Goal: Information Seeking & Learning: Understand process/instructions

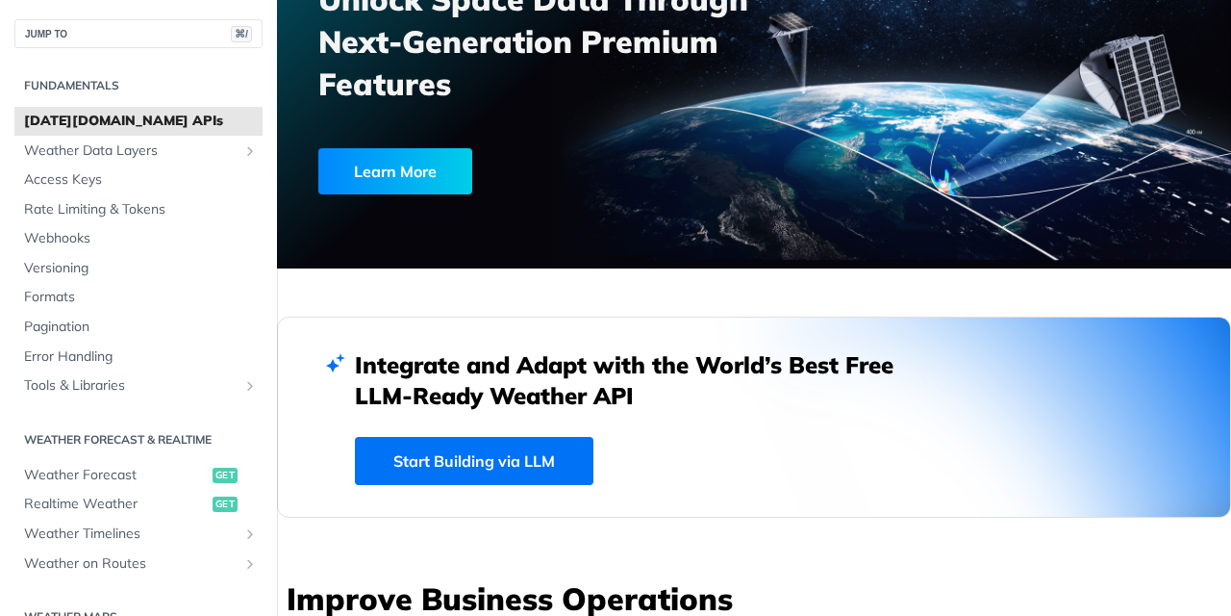
scroll to position [219, 0]
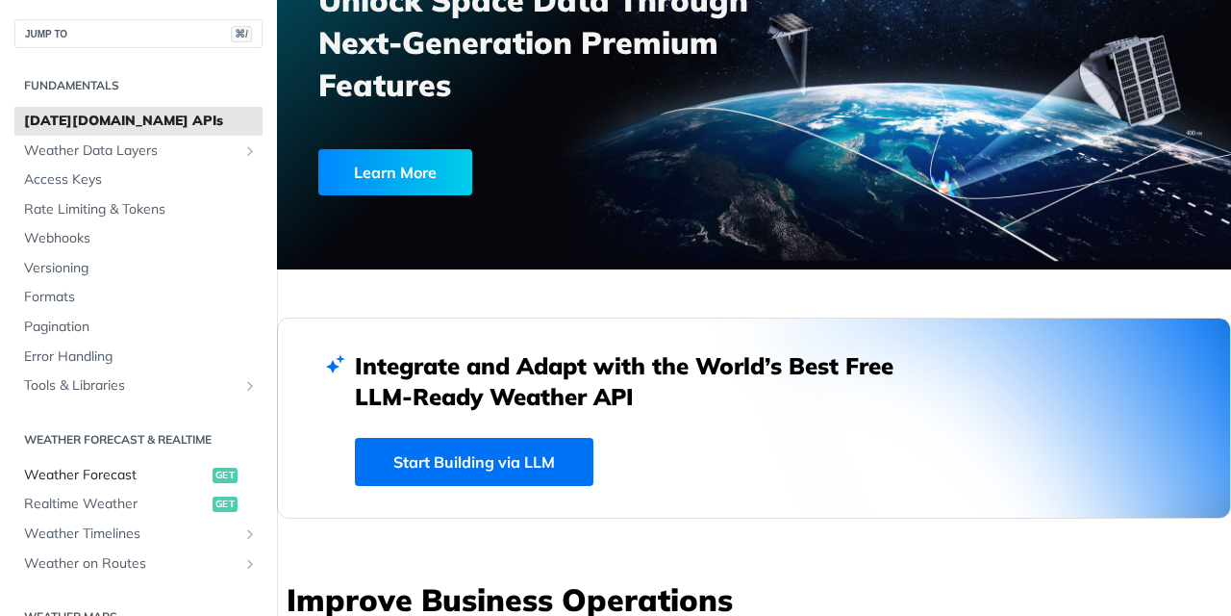
click at [75, 471] on span "Weather Forecast" at bounding box center [116, 475] width 184 height 19
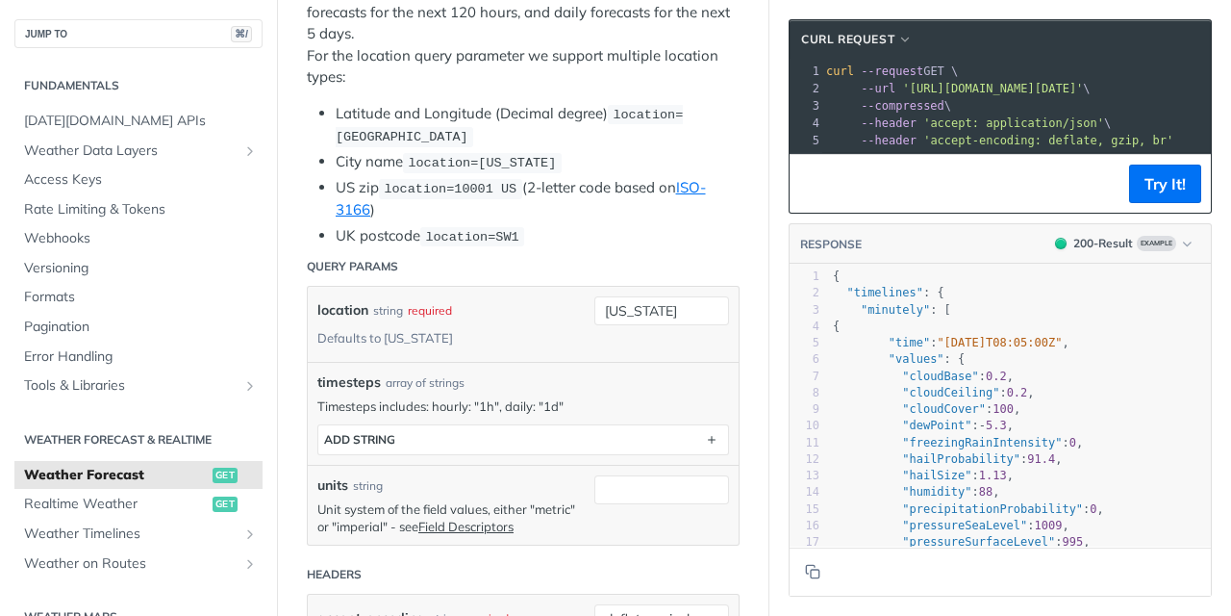
scroll to position [458, 0]
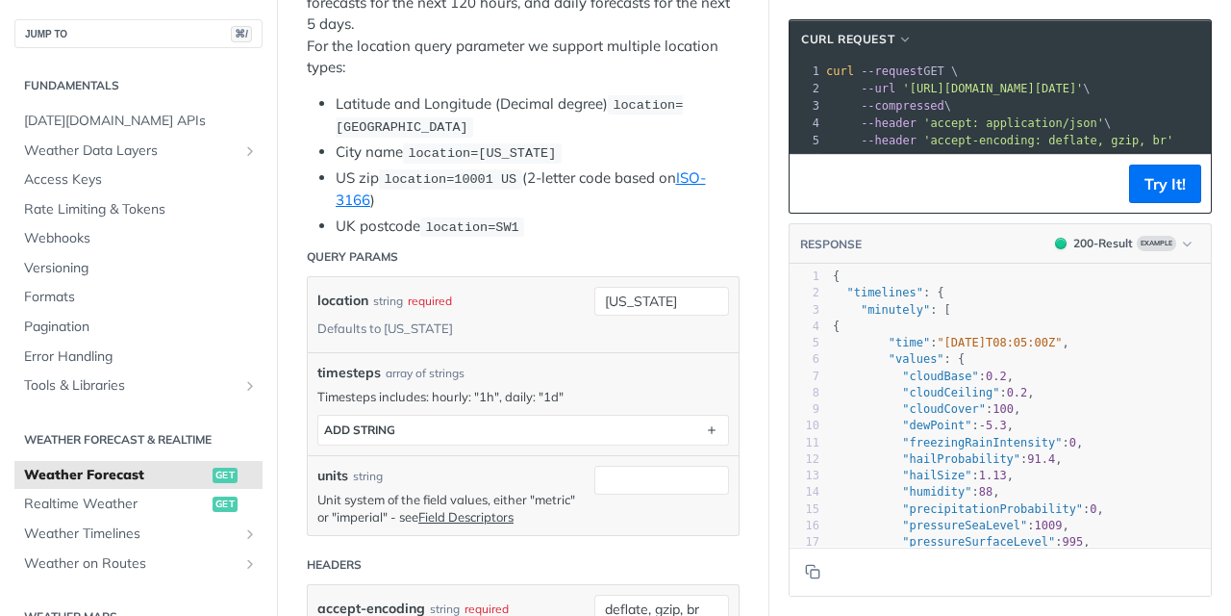
click at [586, 383] on div "timesteps array of strings" at bounding box center [523, 373] width 412 height 20
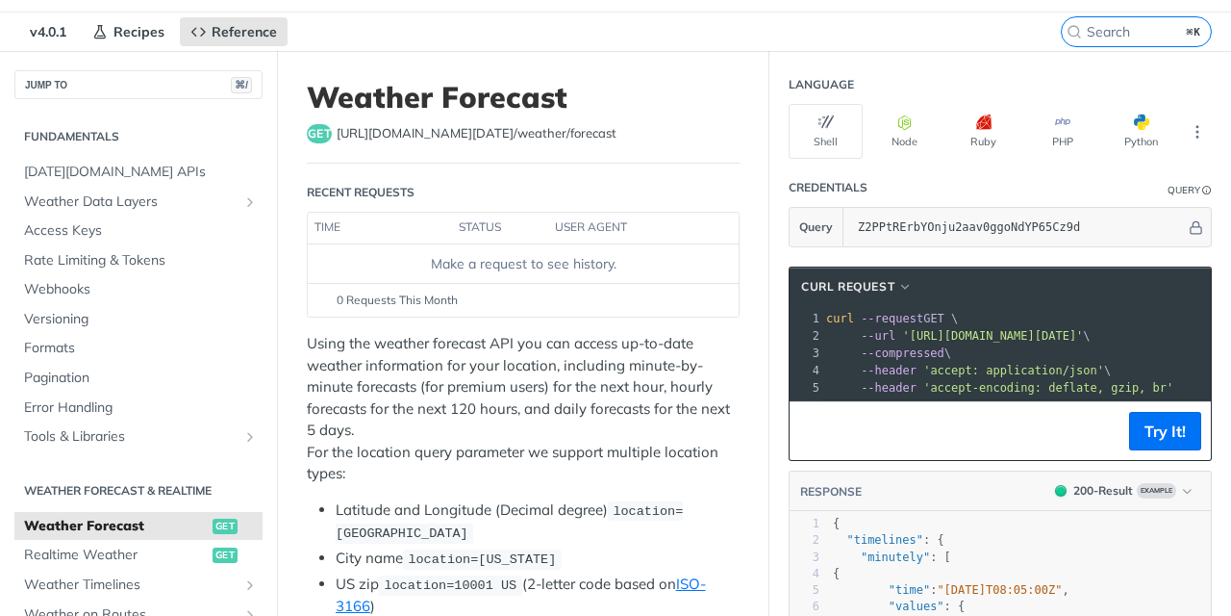
scroll to position [48, 0]
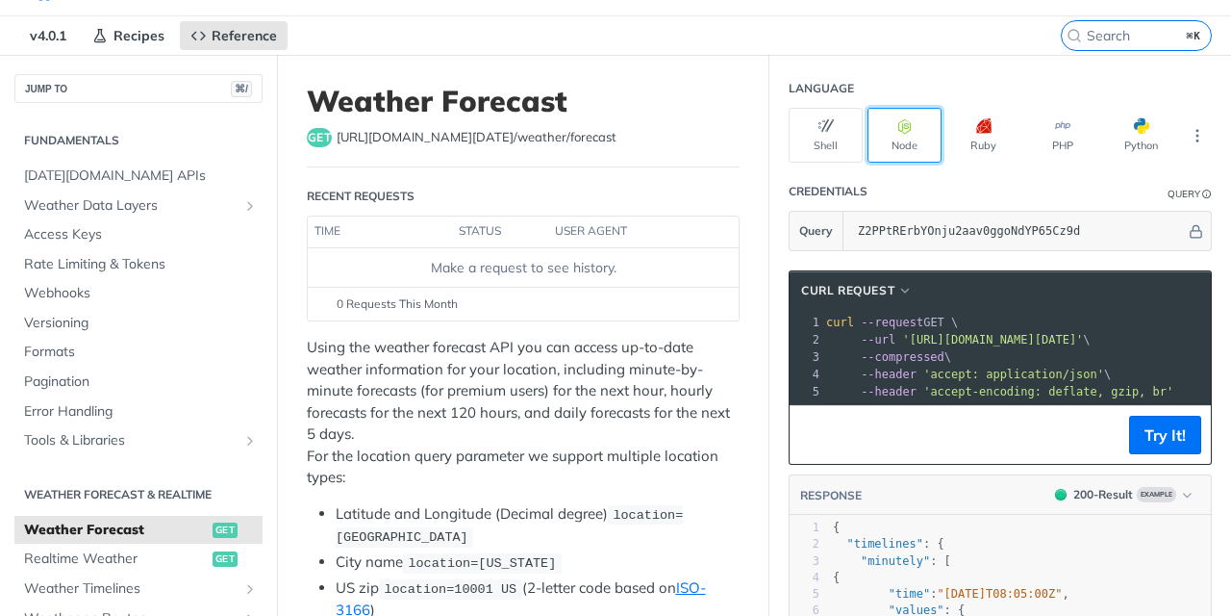
click at [917, 142] on button "Node" at bounding box center [905, 135] width 74 height 55
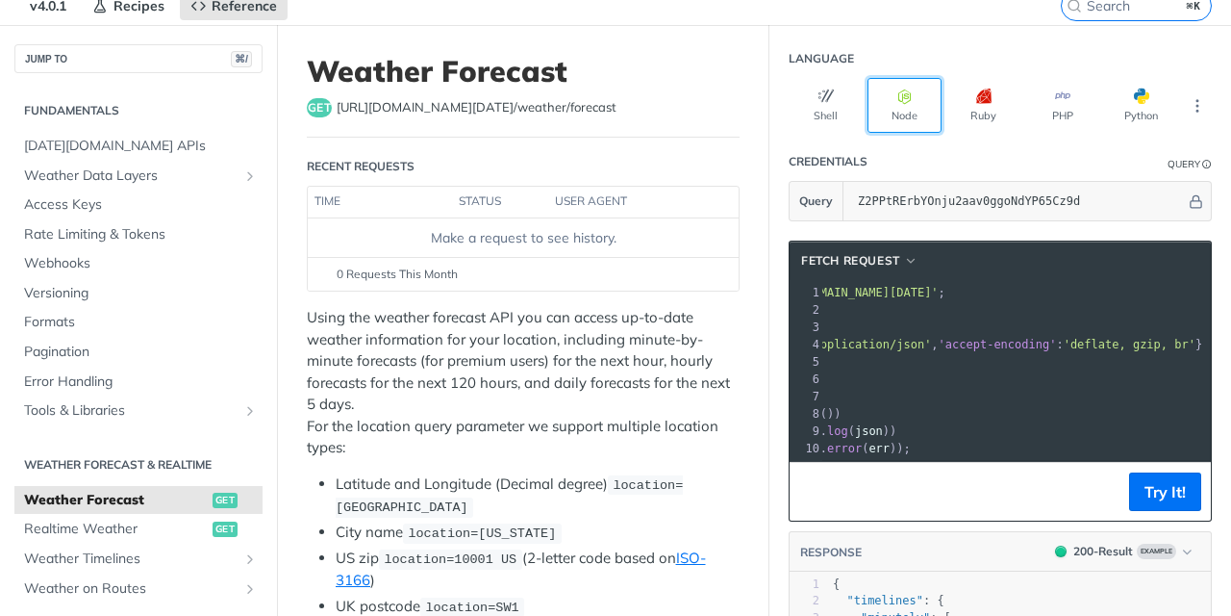
scroll to position [0, 0]
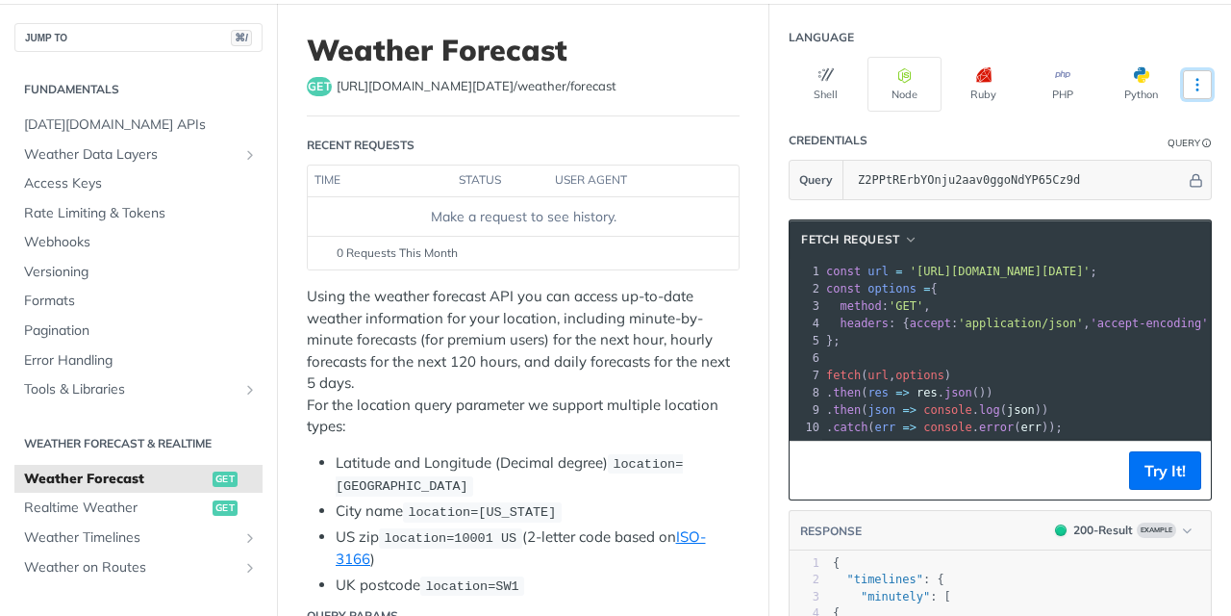
click at [1200, 76] on icon "More ellipsis" at bounding box center [1197, 84] width 17 height 17
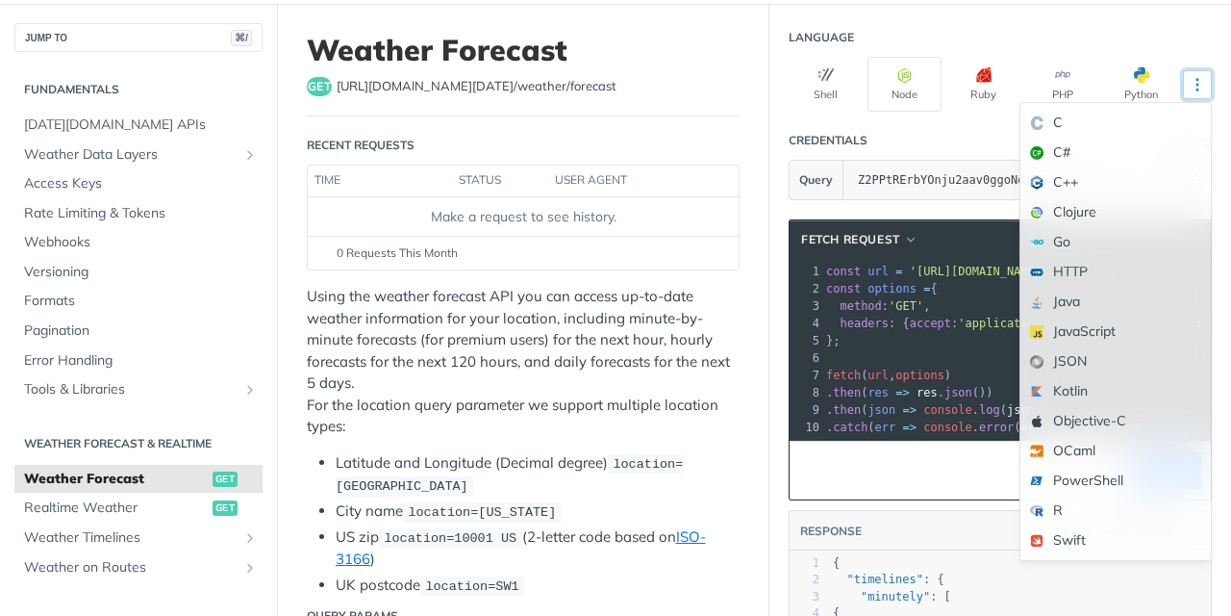
click at [1200, 79] on icon "More ellipsis" at bounding box center [1197, 84] width 17 height 17
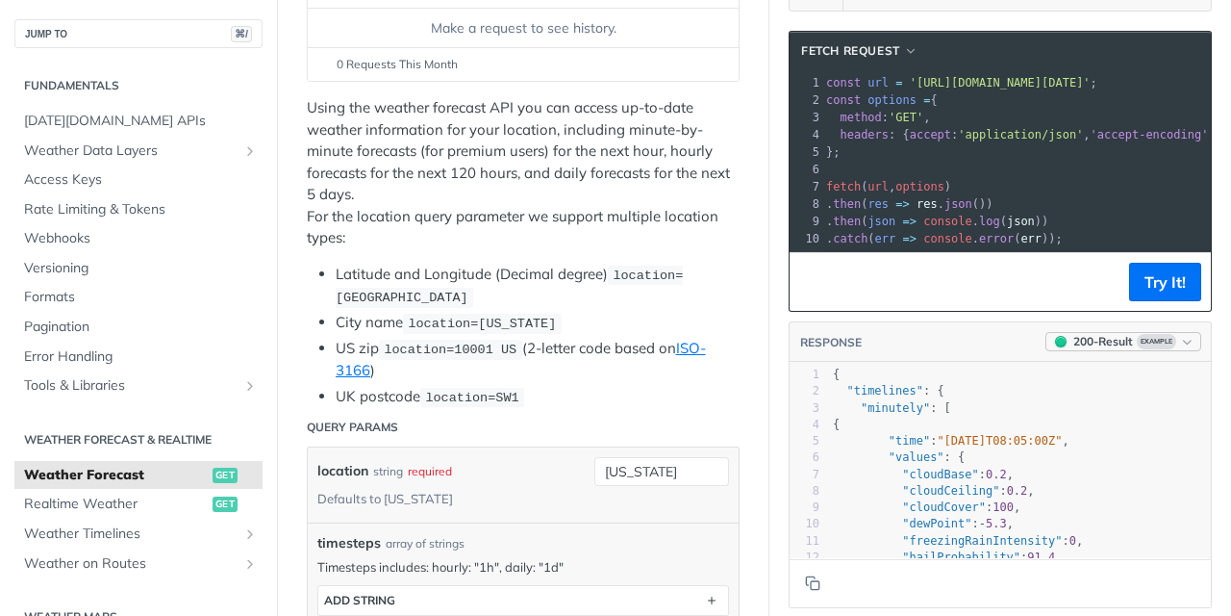
click at [1188, 342] on icon "button" at bounding box center [1187, 342] width 14 height 14
click at [1191, 339] on icon "button" at bounding box center [1187, 342] width 14 height 14
click at [600, 398] on li "UK postcode location=SW1" at bounding box center [538, 397] width 404 height 22
